Goal: Use online tool/utility: Utilize a website feature to perform a specific function

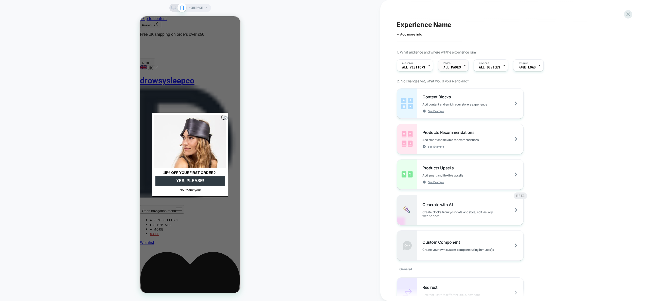
click at [456, 66] on span "ALL PAGES" at bounding box center [452, 68] width 17 height 4
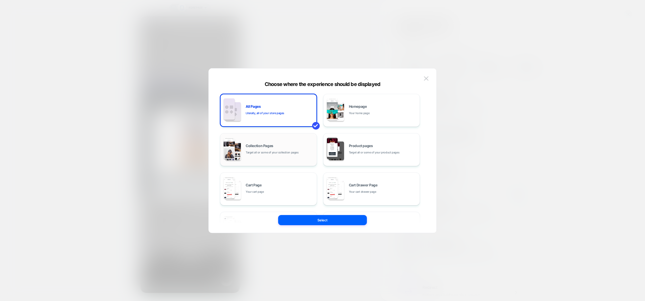
click at [276, 148] on div "Collection Pages Target all or some of your collection pages" at bounding box center [280, 149] width 68 height 11
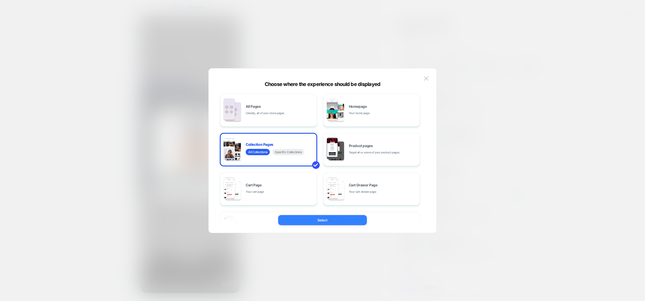
click at [316, 219] on button "Select" at bounding box center [322, 220] width 89 height 10
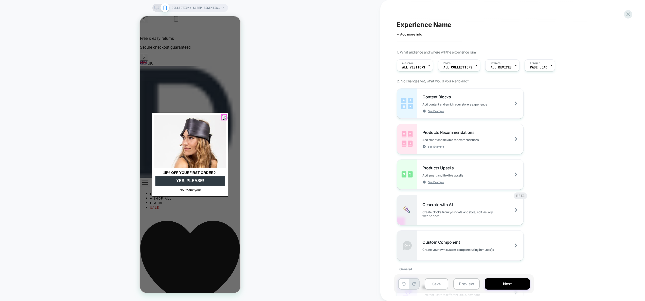
click at [224, 117] on circle "Close dialog" at bounding box center [225, 118] width 5 height 5
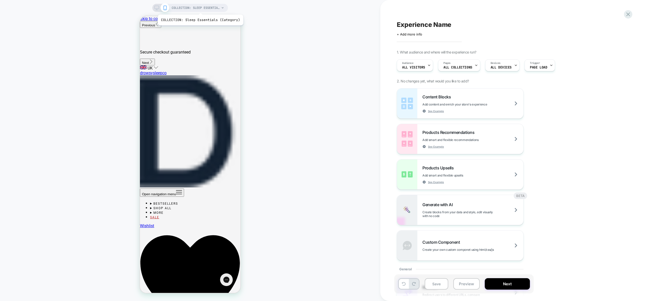
click at [200, 8] on span "COLLECTION: Sleep Essentials (Category)" at bounding box center [196, 8] width 48 height 8
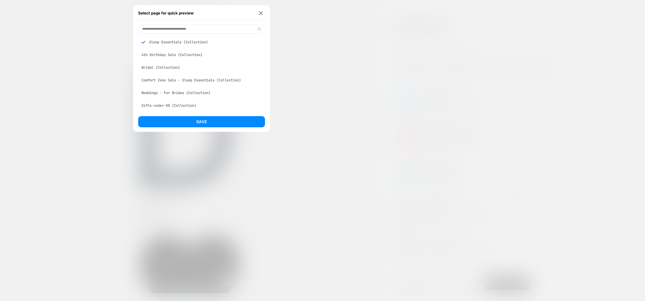
click at [206, 28] on input at bounding box center [201, 29] width 127 height 9
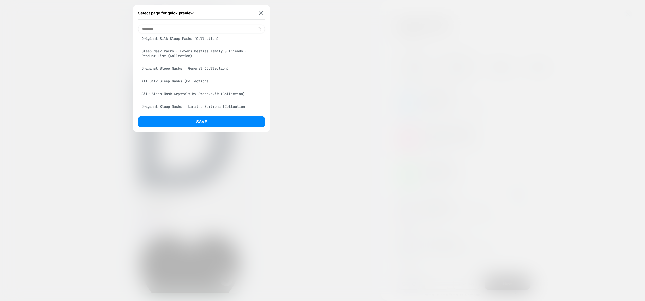
scroll to position [80, 0]
type input "*********"
click at [185, 80] on div "All Silk Sleep Masks (Collection)" at bounding box center [201, 81] width 127 height 10
click at [203, 123] on button "Save" at bounding box center [201, 121] width 127 height 11
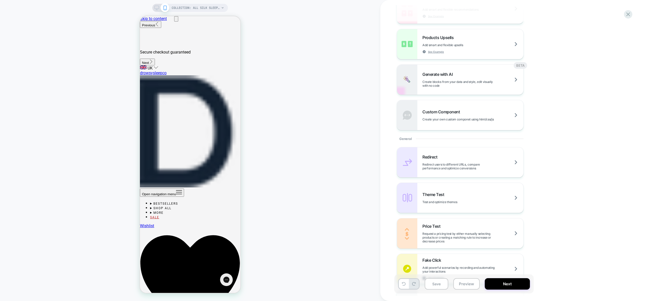
scroll to position [300, 0]
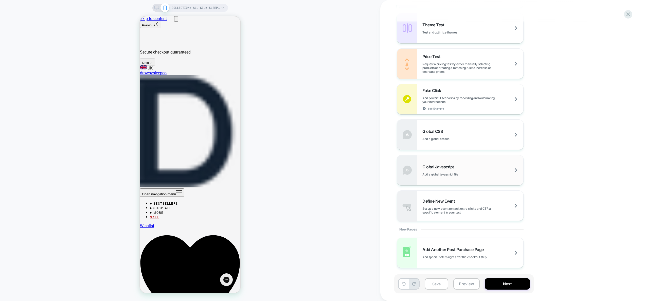
click at [443, 166] on span "Global Javascript" at bounding box center [439, 166] width 34 height 5
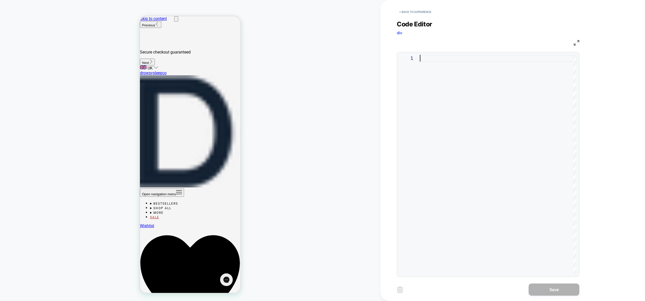
click at [502, 113] on div at bounding box center [498, 164] width 157 height 219
type textarea "**********"
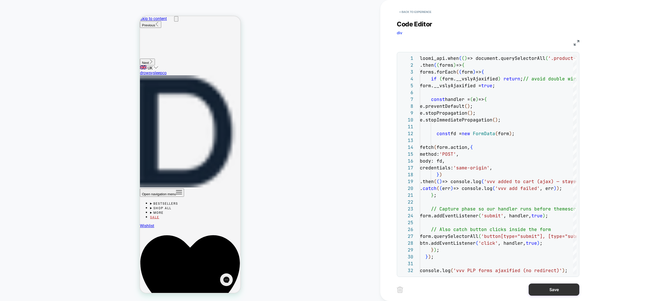
click at [552, 288] on button "Save" at bounding box center [554, 290] width 51 height 12
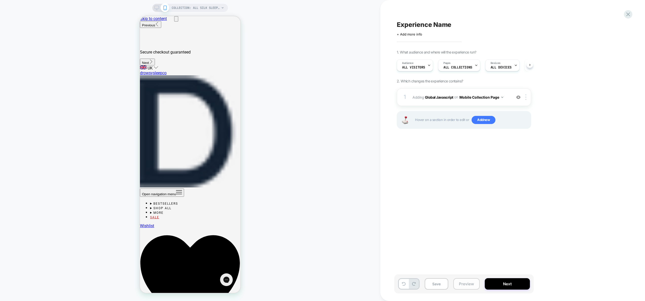
scroll to position [0, 0]
click at [526, 98] on img at bounding box center [525, 97] width 1 height 6
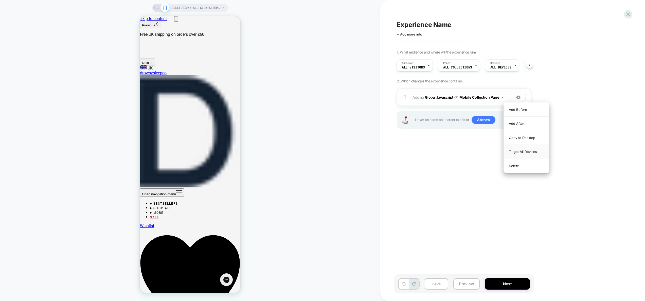
click at [522, 151] on div "Target All Devices" at bounding box center [526, 152] width 45 height 14
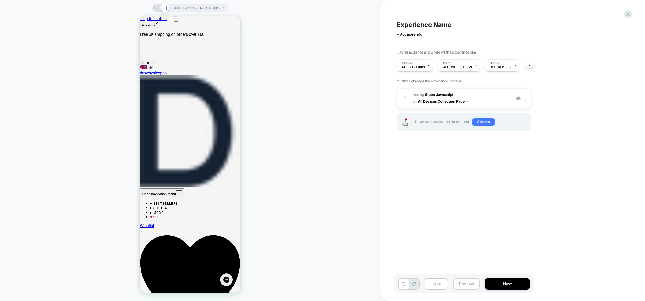
click at [469, 283] on button "Preview" at bounding box center [466, 283] width 26 height 11
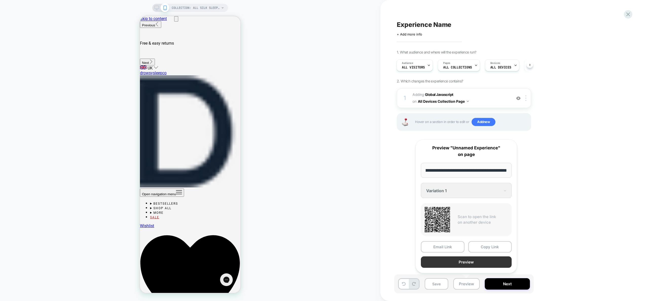
scroll to position [0, 0]
click at [467, 265] on button "Preview" at bounding box center [466, 261] width 91 height 11
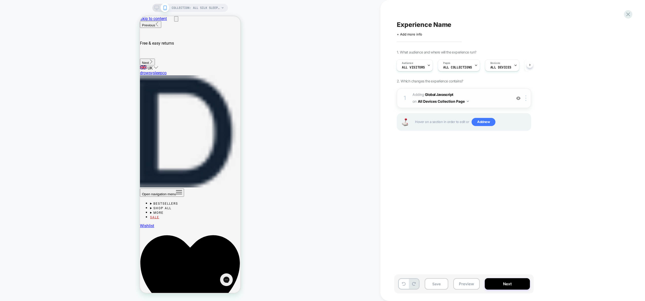
click at [453, 103] on button "All Devices Collection Page" at bounding box center [443, 101] width 51 height 7
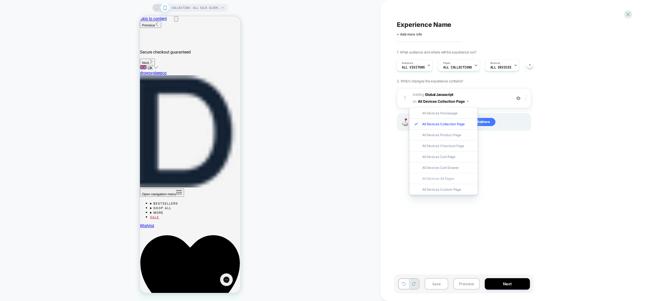
click at [447, 182] on div "All Devices All Pages" at bounding box center [444, 178] width 68 height 11
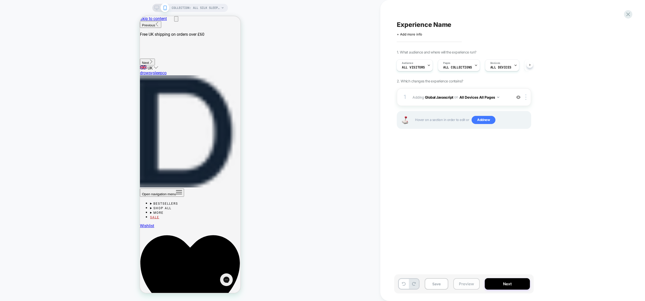
click at [475, 287] on button "Preview" at bounding box center [466, 283] width 26 height 11
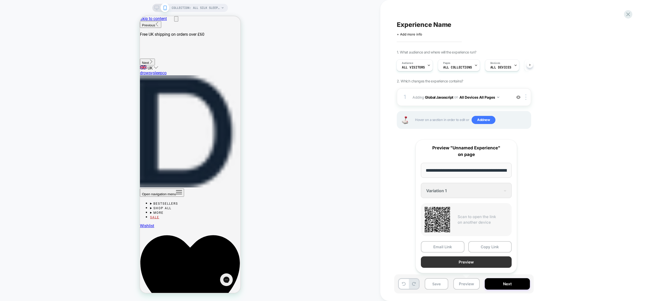
click at [468, 262] on button "Preview" at bounding box center [466, 261] width 91 height 11
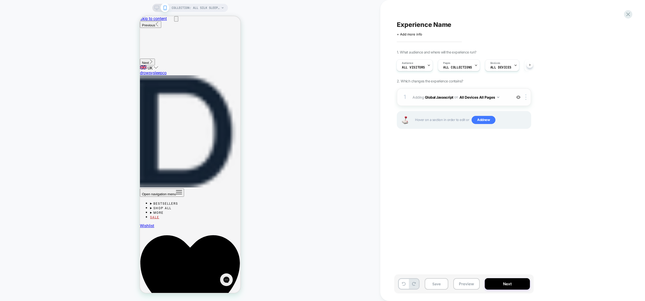
click at [511, 100] on div "1 Adding Global Javascript on All Devices All Pages Add Before Add After Target…" at bounding box center [464, 97] width 134 height 18
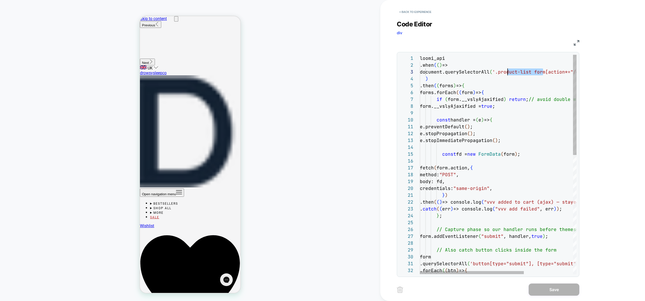
scroll to position [14, 85]
drag, startPoint x: 543, startPoint y: 73, endPoint x: 505, endPoint y: 73, distance: 38.5
click at [505, 73] on div "loomi_api .when ( ( ) => document.querySelectorAll ( '.product-list form[action…" at bounding box center [535, 295] width 231 height 480
type textarea "**********"
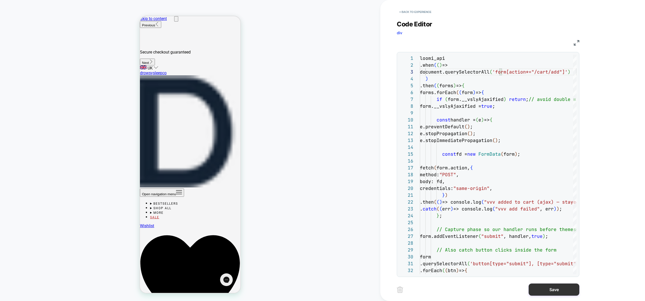
click at [557, 290] on button "Save" at bounding box center [554, 290] width 51 height 12
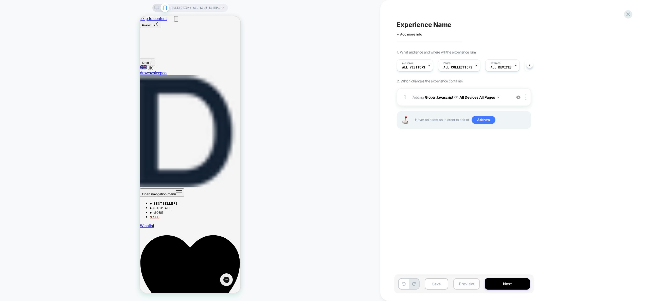
click at [476, 286] on button "Preview" at bounding box center [466, 283] width 26 height 11
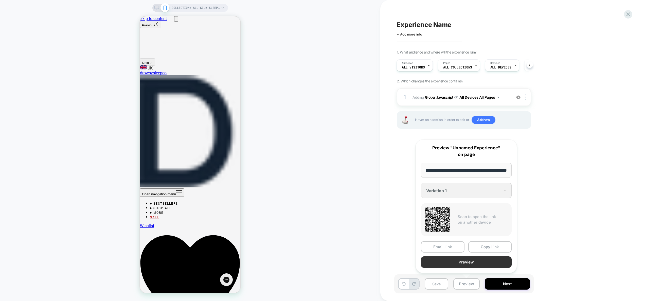
scroll to position [0, 0]
click at [469, 262] on button "Preview" at bounding box center [466, 261] width 91 height 11
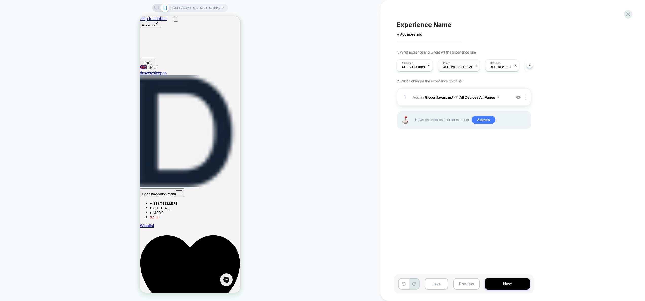
click at [460, 67] on span "ALL COLLECTIONS" at bounding box center [457, 68] width 29 height 4
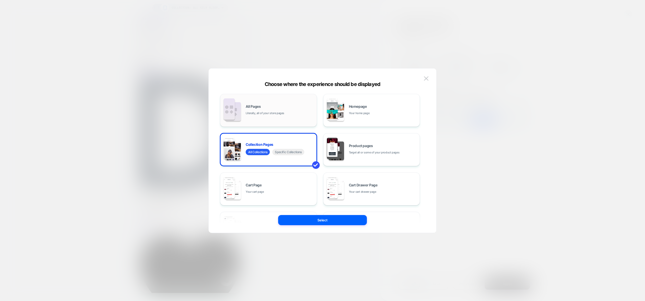
click at [261, 116] on div "All Pages Literally, all of your store pages" at bounding box center [268, 110] width 91 height 28
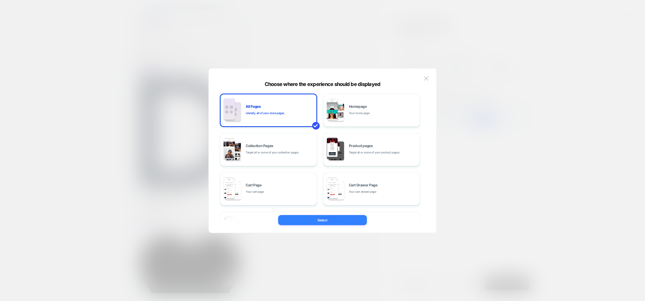
click at [339, 224] on button "Select" at bounding box center [322, 220] width 89 height 10
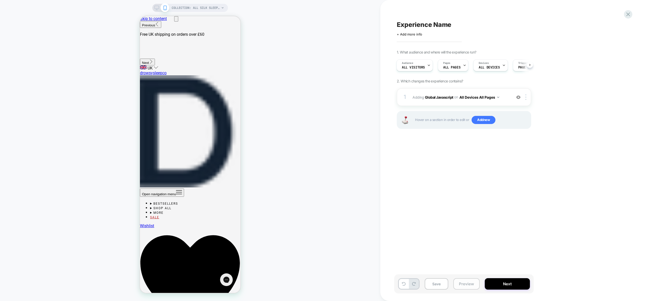
click at [469, 280] on button "Preview" at bounding box center [466, 283] width 26 height 11
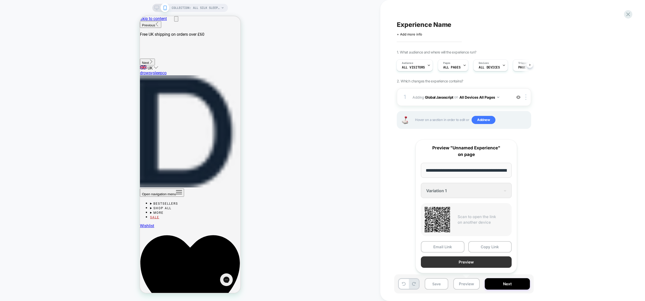
click at [464, 265] on button "Preview" at bounding box center [466, 261] width 91 height 11
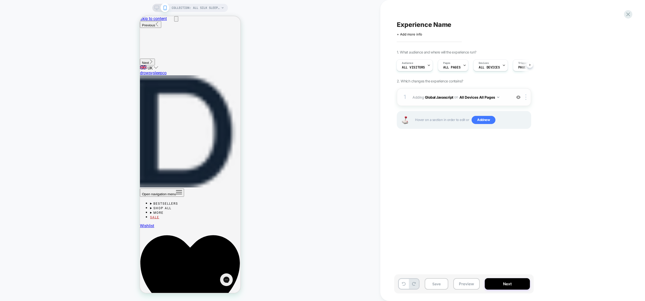
click at [504, 101] on div "1 Adding Global Javascript on All Devices All Pages Add Before Add After Target…" at bounding box center [464, 97] width 134 height 18
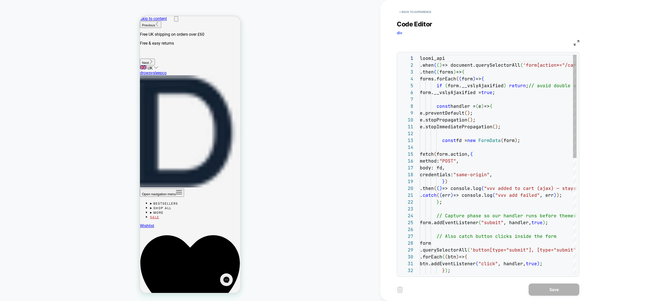
scroll to position [68, 0]
click at [500, 118] on div "loomi_api .when ( ( ) => document.querySelectorAll ( 'form[action*="/cart/add"]…" at bounding box center [535, 288] width 231 height 466
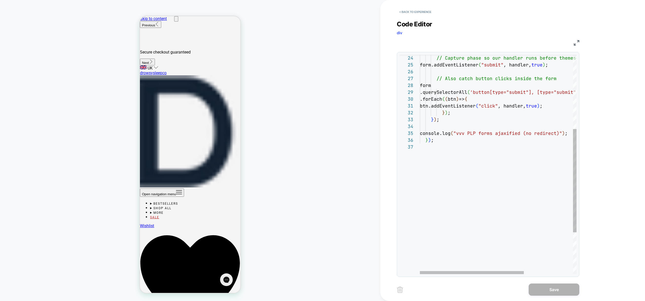
scroll to position [34, 8]
click at [427, 138] on div "console.log ( "vvv PLP forms ajaxified (no redirect)" ) ; } ) ; } ) ; // Also c…" at bounding box center [535, 130] width 231 height 466
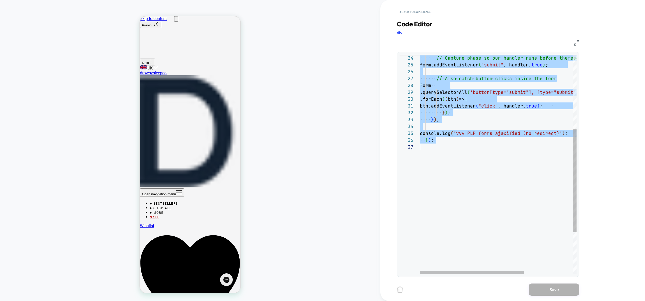
type textarea "**********"
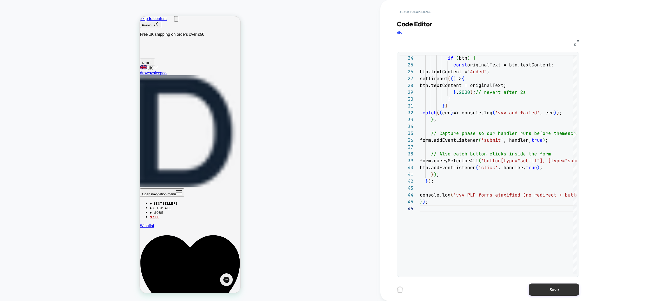
click at [563, 291] on button "Save" at bounding box center [554, 290] width 51 height 12
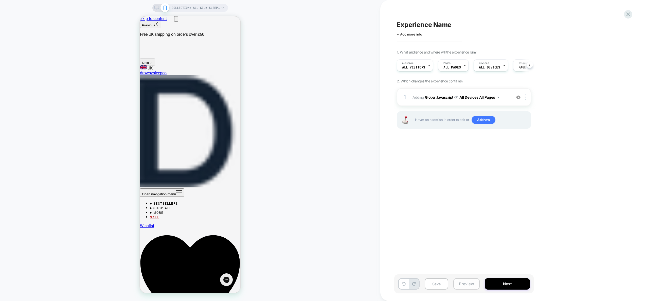
click at [472, 285] on button "Preview" at bounding box center [466, 283] width 26 height 11
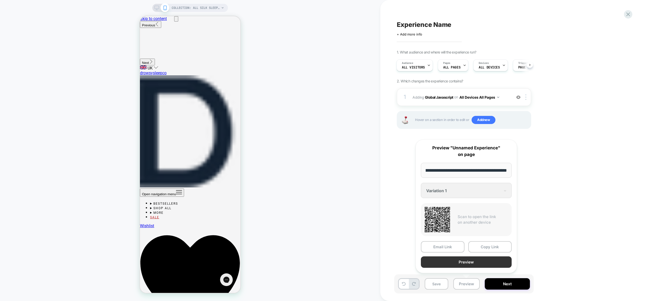
scroll to position [0, 0]
click at [466, 264] on button "Preview" at bounding box center [466, 261] width 91 height 11
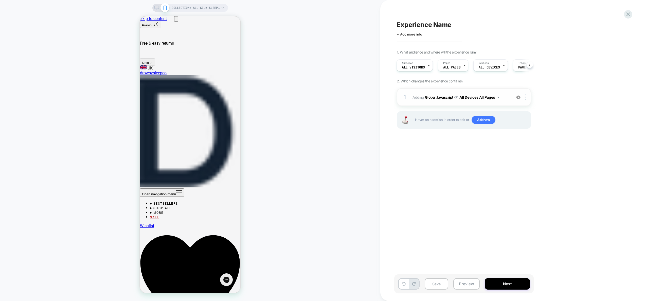
click at [502, 101] on div "1 Adding Global Javascript on All Devices All Pages Add Before Add After Target…" at bounding box center [464, 97] width 134 height 18
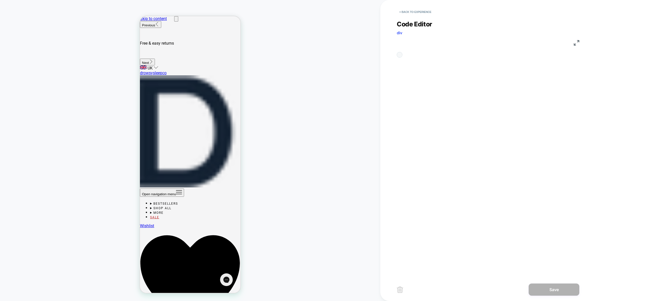
scroll to position [68, 0]
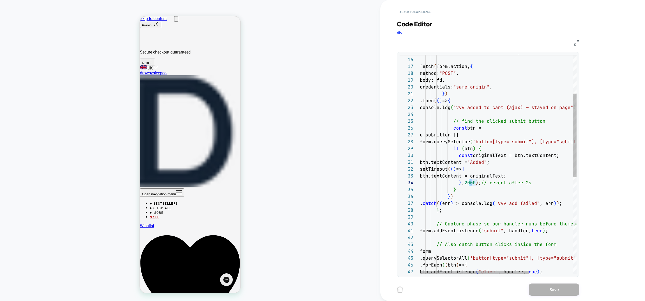
click at [469, 184] on div "const fd = new FormData ( form ) ; fetch ( form.action, { method: "POST" , body…" at bounding box center [530, 240] width 220 height 575
click at [524, 201] on div "const fd = new FormData ( form ) ; fetch ( form.action, { method: "POST" , body…" at bounding box center [530, 240] width 220 height 575
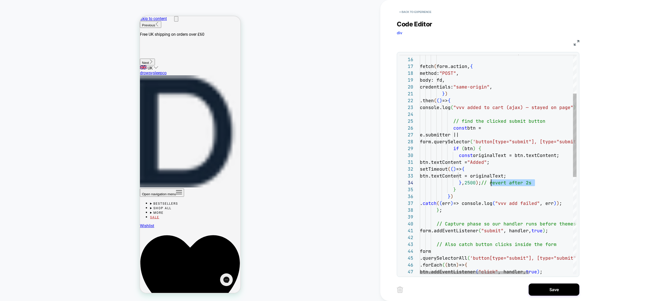
scroll to position [21, 66]
drag, startPoint x: 533, startPoint y: 183, endPoint x: 487, endPoint y: 179, distance: 45.8
click at [486, 181] on div "const fd = new FormData ( form ) ; fetch ( form.action, { method: "POST" , body…" at bounding box center [530, 240] width 220 height 575
click at [524, 162] on div "const fd = new FormData ( form ) ; fetch ( form.action, { method: "POST" , body…" at bounding box center [530, 240] width 220 height 575
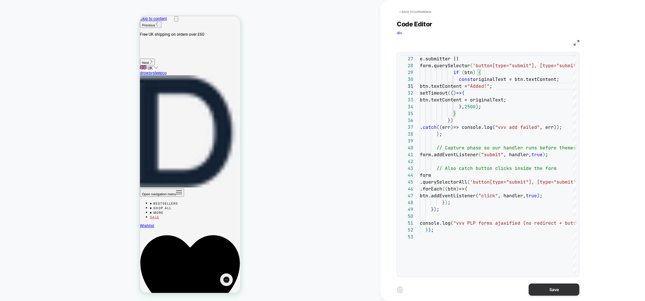
type textarea "**********"
click at [554, 288] on button "Save" at bounding box center [554, 290] width 51 height 12
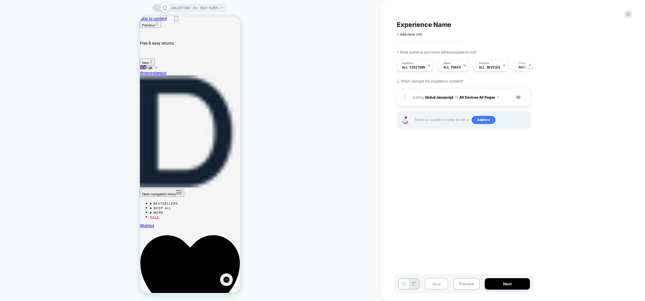
scroll to position [0, 0]
click at [441, 285] on button "Save" at bounding box center [437, 283] width 24 height 11
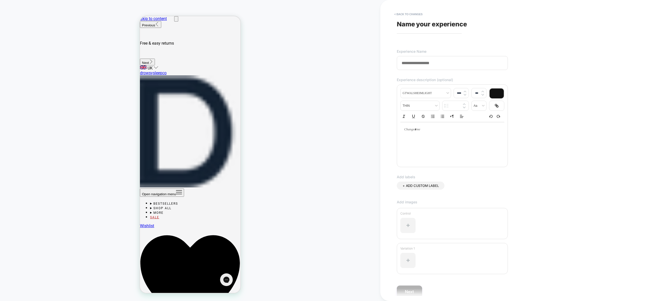
click at [439, 63] on input at bounding box center [452, 63] width 111 height 14
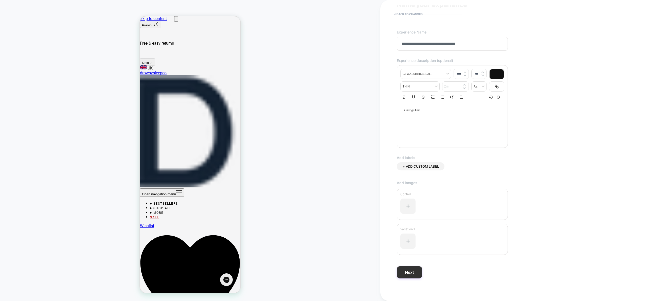
scroll to position [23, 0]
type input "**********"
click at [415, 269] on button "Next" at bounding box center [409, 269] width 25 height 12
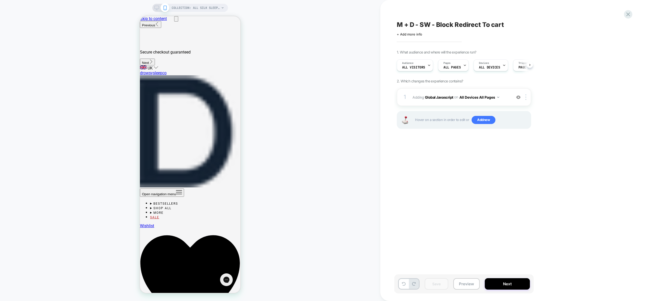
scroll to position [0, 0]
click at [508, 100] on span "Adding Global Javascript on All Devices All Pages" at bounding box center [461, 97] width 97 height 7
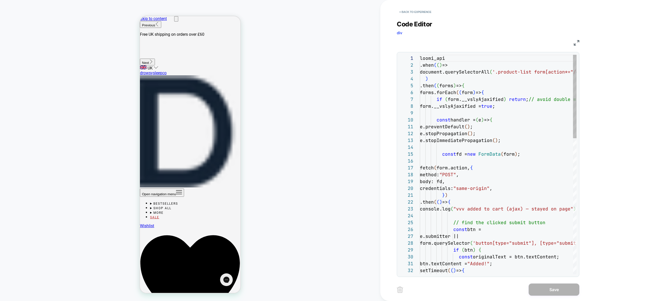
scroll to position [55, 0]
type textarea "**********"
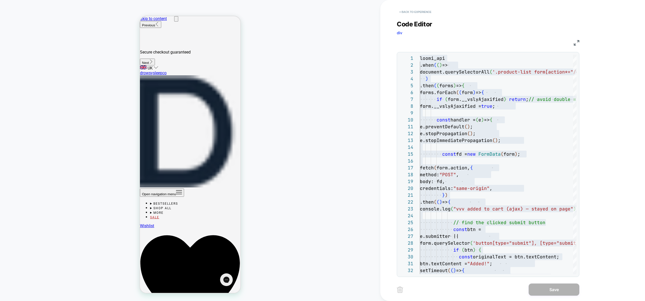
click at [418, 10] on button "< Back to experience" at bounding box center [415, 12] width 37 height 8
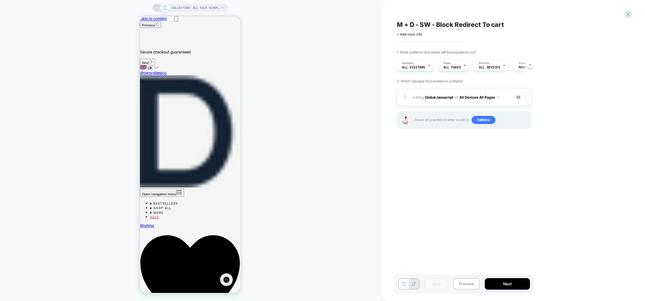
scroll to position [0, 0]
